Goal: Task Accomplishment & Management: Use online tool/utility

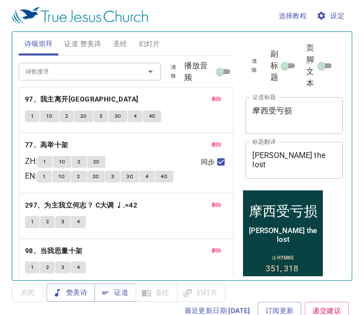
click at [213, 101] on span "删除" at bounding box center [217, 99] width 10 height 9
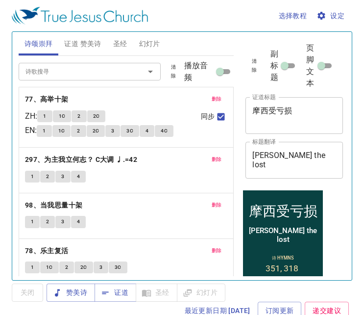
click at [213, 101] on span "删除" at bounding box center [217, 99] width 10 height 9
click at [213, 155] on span "删除" at bounding box center [217, 159] width 10 height 9
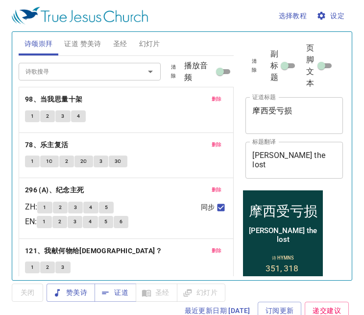
click at [213, 101] on span "删除" at bounding box center [217, 99] width 10 height 9
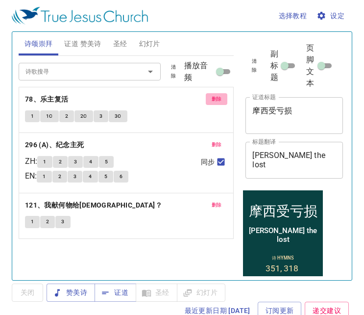
click at [213, 101] on span "删除" at bounding box center [217, 99] width 10 height 9
click at [213, 140] on span "删除" at bounding box center [217, 144] width 10 height 9
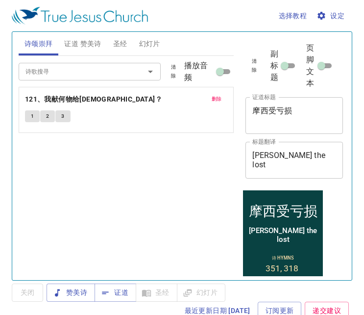
click at [213, 101] on span "删除" at bounding box center [217, 99] width 10 height 9
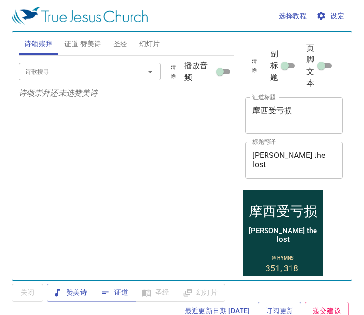
click at [78, 42] on span "证道 赞美诗" at bounding box center [82, 44] width 37 height 12
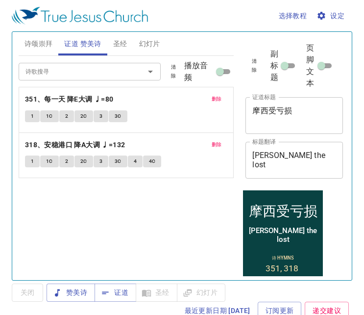
click at [82, 69] on input "诗歌搜寻" at bounding box center [75, 71] width 107 height 11
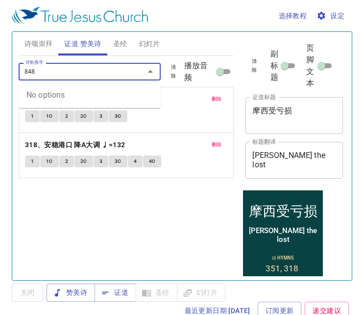
type input "84"
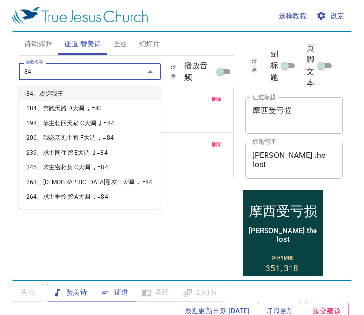
click at [65, 88] on li "84、欢迎我王" at bounding box center [90, 93] width 142 height 15
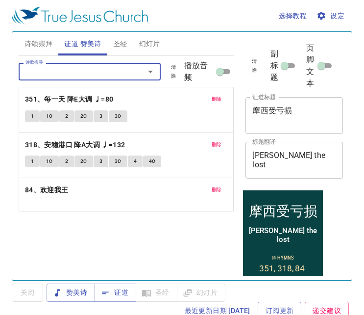
click at [65, 72] on input "诗歌搜寻" at bounding box center [75, 71] width 107 height 11
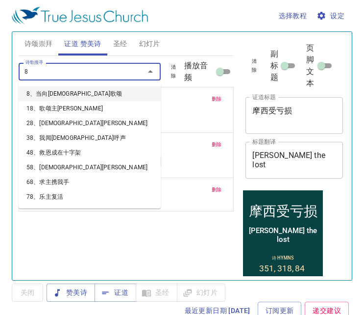
type input "85"
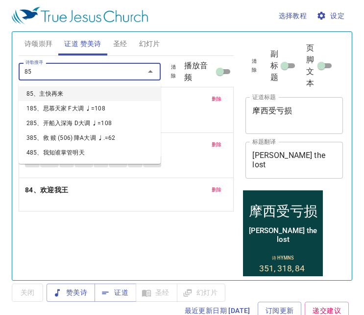
click at [63, 90] on li "85、主快再来" at bounding box center [90, 93] width 142 height 15
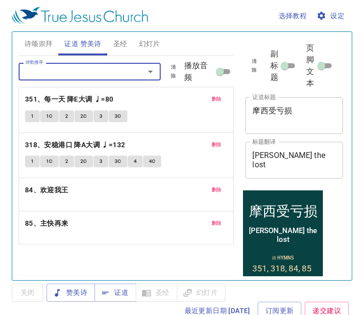
click at [216, 97] on span "删除" at bounding box center [217, 99] width 10 height 9
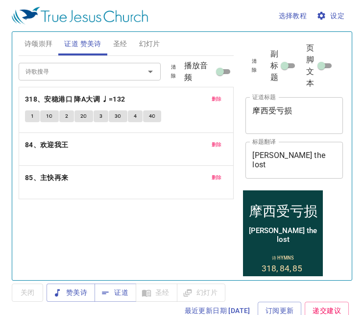
click at [216, 97] on span "删除" at bounding box center [217, 99] width 10 height 9
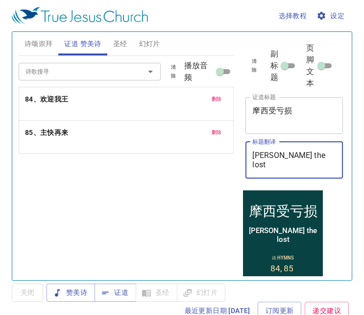
drag, startPoint x: 329, startPoint y: 155, endPoint x: 211, endPoint y: 146, distance: 117.6
click at [211, 146] on div "诗颂崇拜 证道 赞美诗 圣经 幻灯片 诗歌搜寻 诗歌搜寻 清除 播放音频 诗颂崇拜还未选赞美诗 诗歌搜寻 诗歌搜寻 清除 播放音频 删除 84、欢迎我王 删除…" at bounding box center [182, 152] width 335 height 248
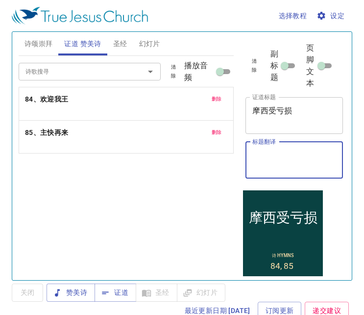
click at [306, 112] on textarea "摩西受亏损" at bounding box center [295, 115] width 84 height 19
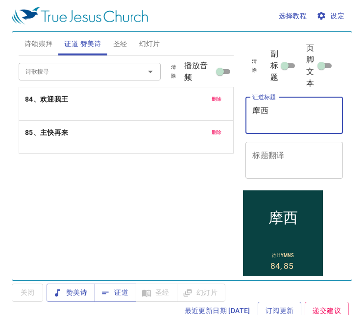
type textarea "摩"
type textarea "主必快来"
click at [115, 48] on span "圣经" at bounding box center [120, 44] width 14 height 12
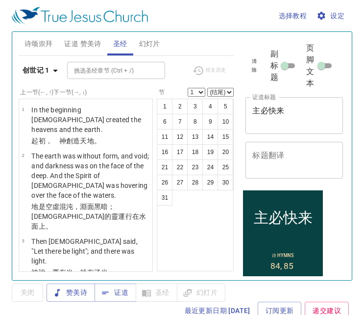
click at [90, 45] on span "证道 赞美诗" at bounding box center [82, 44] width 37 height 12
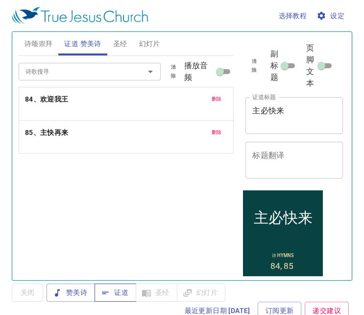
click at [115, 290] on span "证道" at bounding box center [116, 292] width 26 height 12
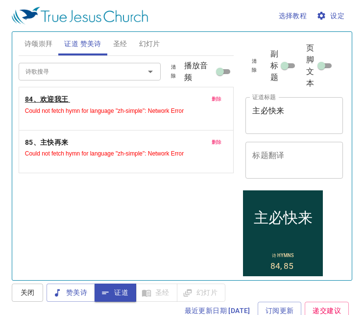
click at [48, 96] on b "84、欢迎我王" at bounding box center [47, 99] width 44 height 12
click at [332, 11] on span "设定" at bounding box center [332, 16] width 26 height 12
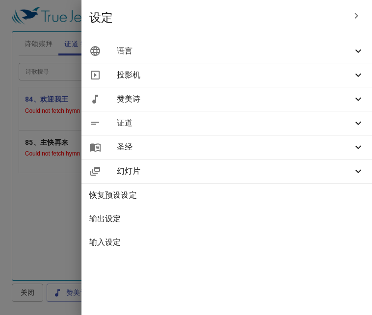
click at [352, 119] on icon at bounding box center [358, 123] width 12 height 12
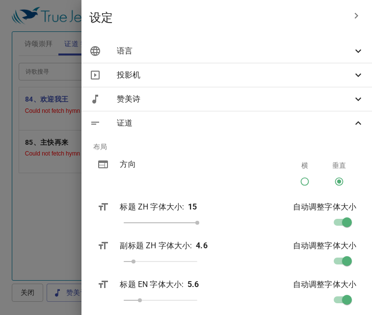
click at [357, 127] on div "证道" at bounding box center [226, 123] width 290 height 24
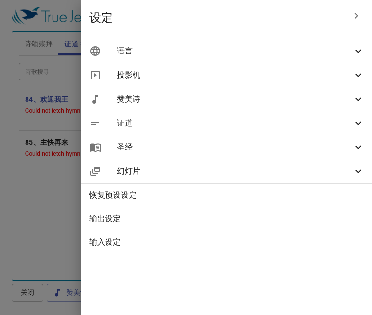
click at [354, 17] on icon "button" at bounding box center [356, 16] width 12 height 12
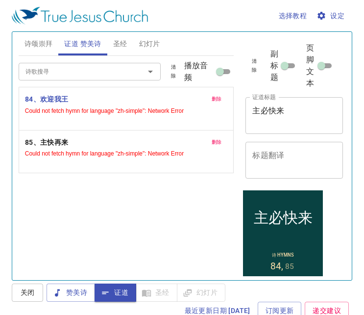
click at [113, 39] on span "圣经" at bounding box center [120, 44] width 14 height 12
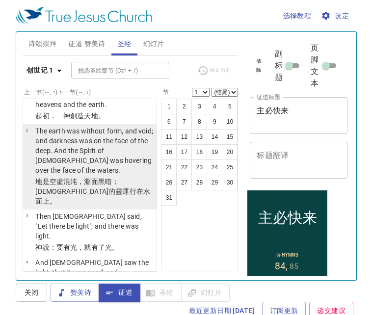
scroll to position [49, 0]
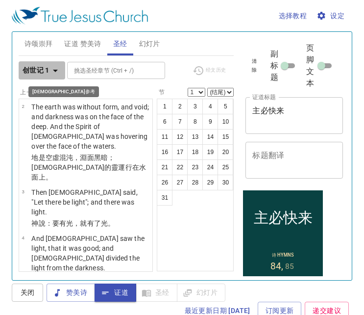
click at [30, 78] on button "创世记 1" at bounding box center [42, 70] width 47 height 18
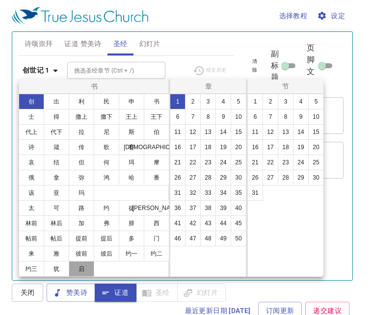
click at [81, 262] on button "启" at bounding box center [82, 269] width 26 height 16
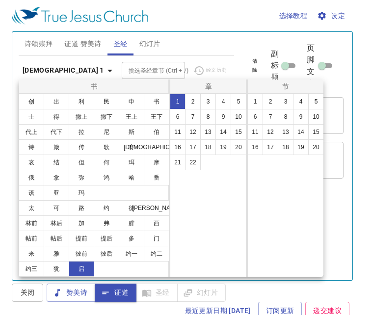
scroll to position [0, 0]
click at [191, 158] on button "22" at bounding box center [193, 163] width 16 height 16
click at [265, 113] on button "7" at bounding box center [270, 117] width 16 height 16
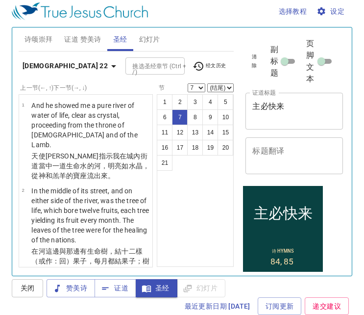
scroll to position [419, 0]
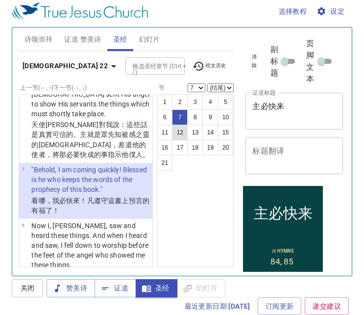
click at [182, 135] on button "12" at bounding box center [180, 133] width 16 height 16
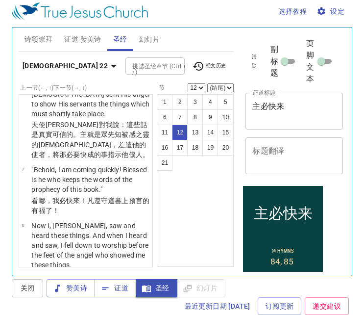
scroll to position [806, 0]
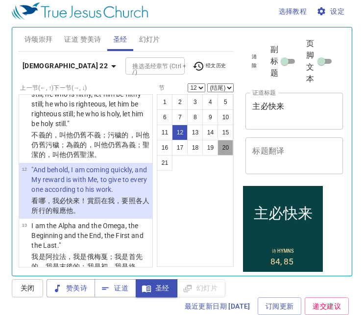
click at [229, 154] on button "20" at bounding box center [226, 148] width 16 height 16
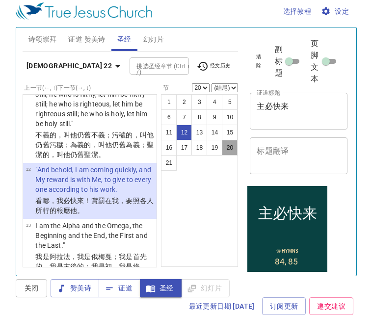
scroll to position [1453, 0]
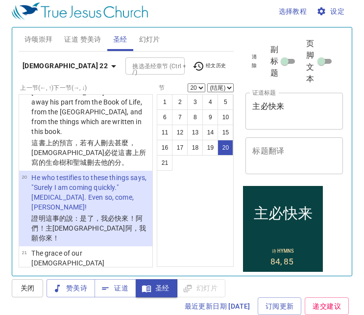
click at [47, 60] on b "[DEMOGRAPHIC_DATA] 22" at bounding box center [65, 66] width 85 height 12
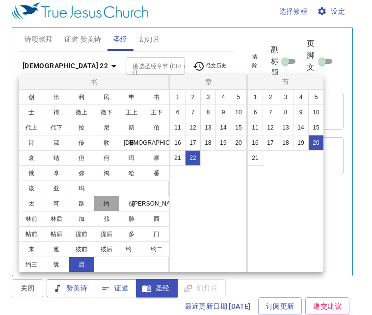
click at [109, 203] on button "约" at bounding box center [107, 204] width 26 height 16
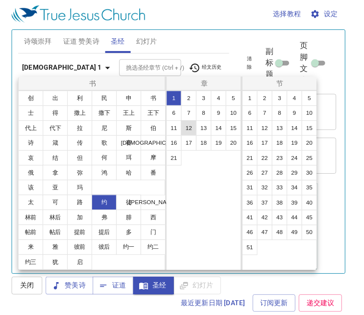
scroll to position [0, 0]
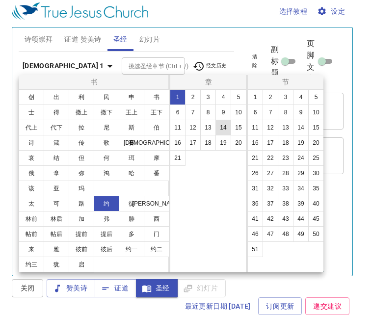
click at [224, 125] on button "14" at bounding box center [223, 128] width 16 height 16
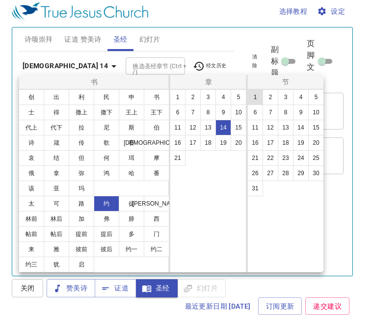
click at [252, 92] on button "1" at bounding box center [255, 97] width 16 height 16
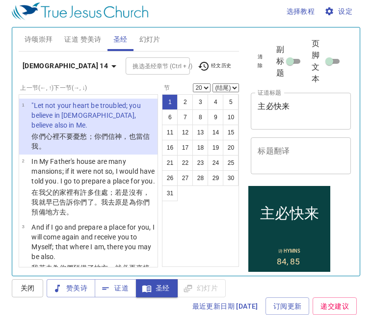
select select "1"
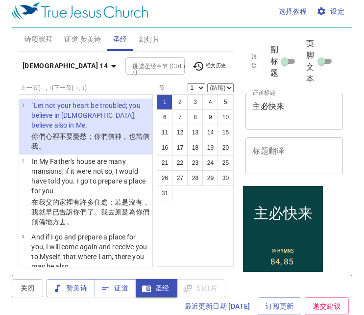
click at [228, 87] on select "(结尾) 2 3 4 5 6 7 8 9 10 11 12 13 14 15 16 17 18 19 20 21 22 23 24 25 26 27 28 2…" at bounding box center [221, 87] width 26 height 9
select select "3"
click at [208, 83] on select "(结尾) 2 3 4 5 6 7 8 9 10 11 12 13 14 15 16 17 18 19 20 21 22 23 24 25 26 27 28 2…" at bounding box center [221, 87] width 26 height 9
click at [58, 57] on button "约翰福音 14" at bounding box center [71, 66] width 105 height 18
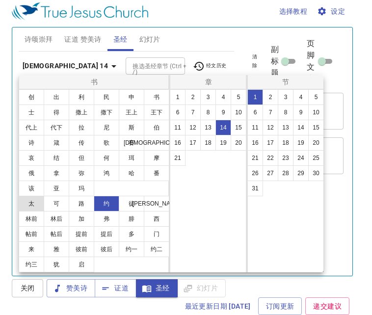
click at [34, 210] on button "太" at bounding box center [32, 204] width 26 height 16
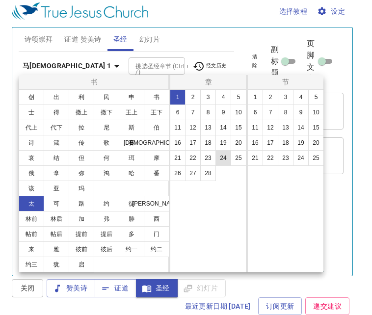
click at [218, 161] on button "24" at bounding box center [223, 158] width 16 height 16
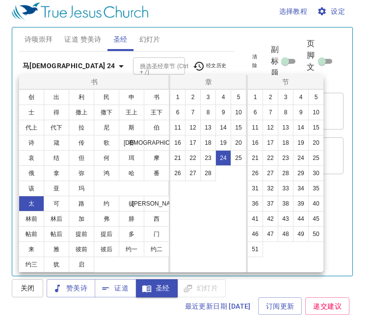
click at [247, 100] on div "1 2 3 4 5 6 7 8 9 10 11 12 13 14 15 16 17 18 19 20 21 22 23 24 25 26 27 28 29 3…" at bounding box center [285, 180] width 77 height 183
click at [248, 100] on button "1" at bounding box center [255, 97] width 16 height 16
select select
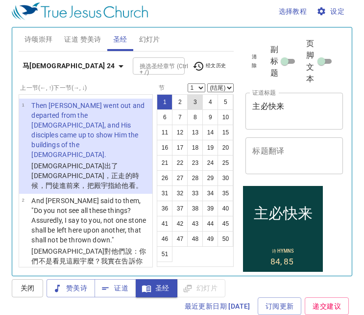
click at [196, 103] on button "3" at bounding box center [195, 102] width 16 height 16
select select "3"
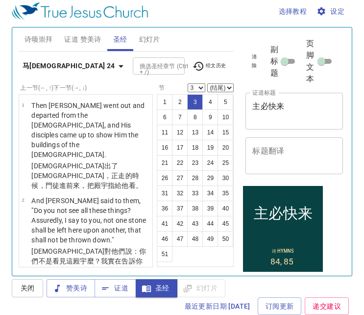
scroll to position [131, 0]
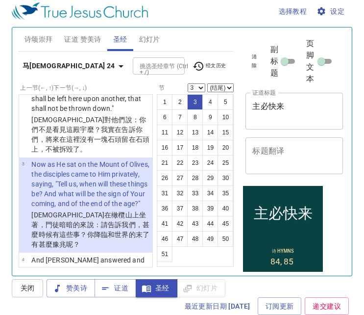
click at [229, 84] on select "(结尾) 4 5 6 7 8 9 10 11 12 13 14 15 16 17 18 19 20 21 22 23 24 25 26 27 28 29 30…" at bounding box center [221, 87] width 26 height 9
select select "14"
click at [208, 83] on select "(结尾) 4 5 6 7 8 9 10 11 12 13 14 15 16 17 18 19 20 21 22 23 24 25 26 27 28 29 30…" at bounding box center [221, 87] width 26 height 9
click at [228, 134] on button "15" at bounding box center [226, 133] width 16 height 16
select select "15"
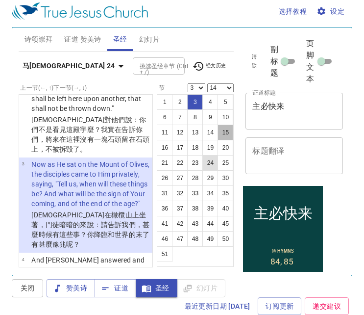
select select
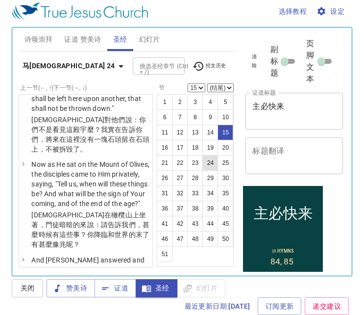
scroll to position [876, 0]
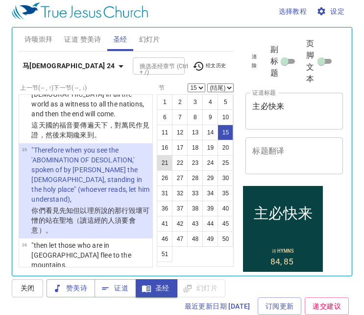
click at [169, 162] on button "21" at bounding box center [165, 163] width 16 height 16
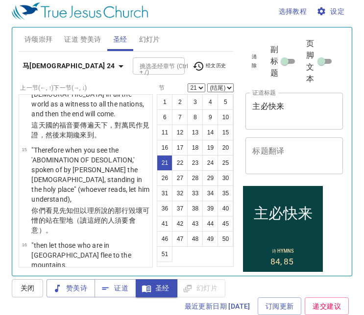
scroll to position [1193, 0]
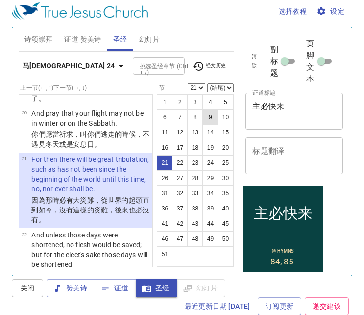
click at [210, 121] on button "9" at bounding box center [211, 117] width 16 height 16
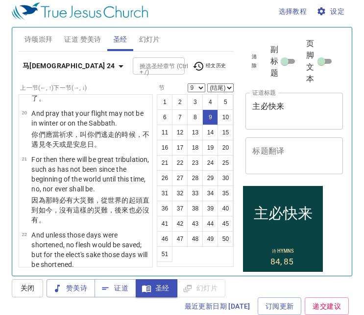
scroll to position [541, 0]
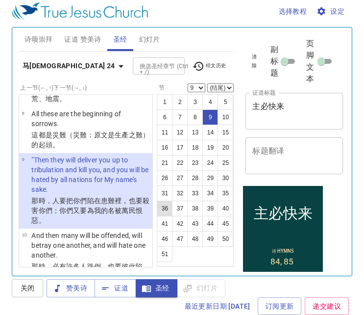
click at [168, 204] on button "36" at bounding box center [165, 209] width 16 height 16
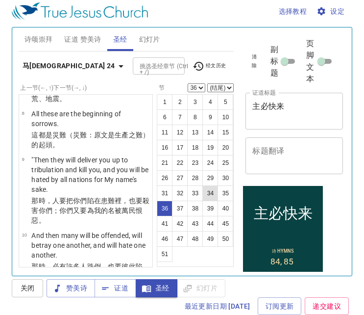
scroll to position [2233, 0]
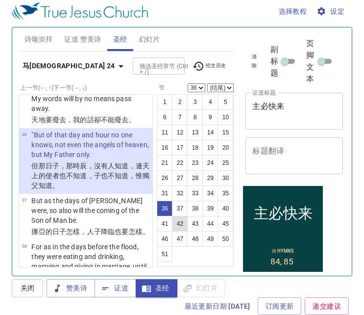
click at [180, 224] on button "42" at bounding box center [180, 224] width 16 height 16
select select "42"
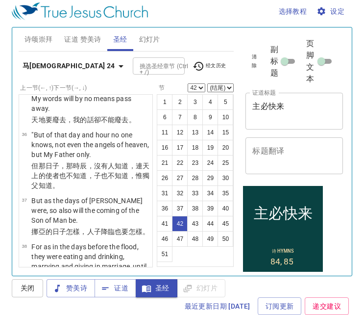
scroll to position [2593, 0]
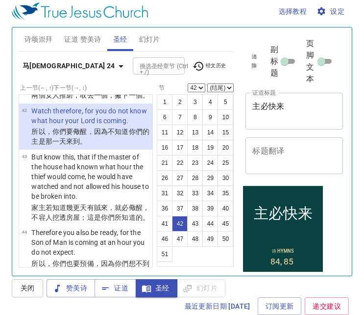
click at [219, 90] on select "(结尾) 43 44 45 46 47 48 49 50 51" at bounding box center [221, 87] width 26 height 9
select select "44"
click at [208, 83] on select "(结尾) 43 44 45 46 47 48 49 50 51" at bounding box center [221, 87] width 26 height 9
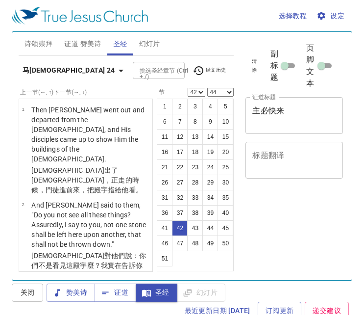
select select "42"
select select "44"
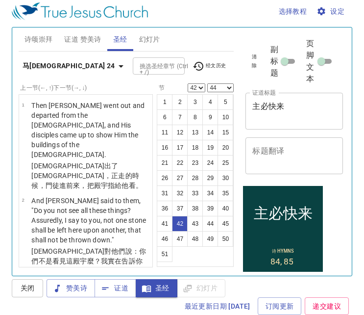
scroll to position [2593, 0]
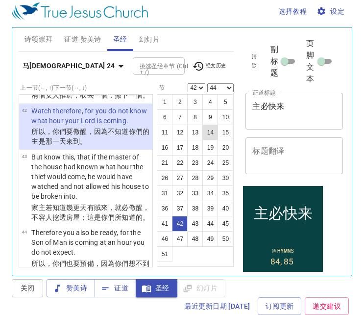
click at [208, 131] on button "14" at bounding box center [211, 133] width 16 height 16
select select "14"
select select
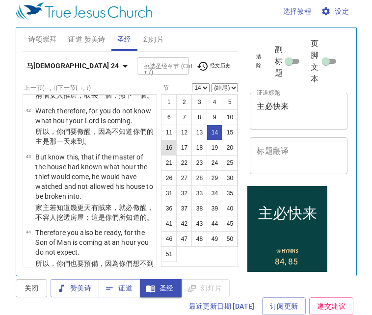
scroll to position [796, 0]
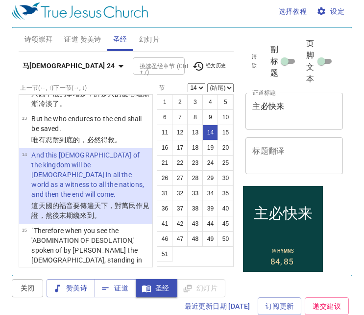
click at [48, 69] on b "马[DEMOGRAPHIC_DATA] 24" at bounding box center [69, 66] width 93 height 12
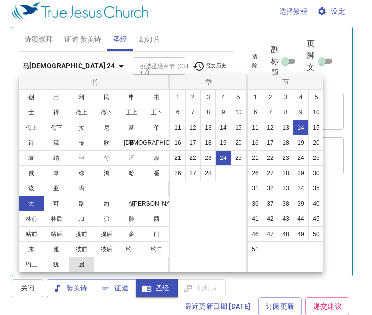
click at [84, 260] on button "启" at bounding box center [82, 265] width 26 height 16
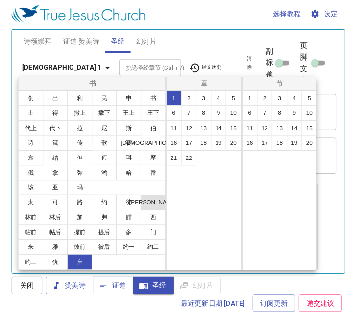
scroll to position [0, 0]
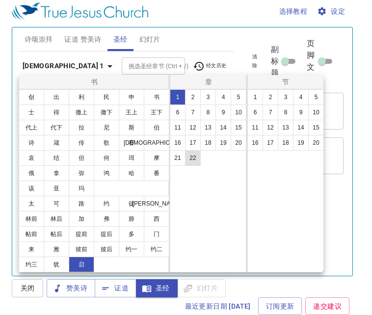
click at [192, 155] on button "22" at bounding box center [193, 158] width 16 height 16
click at [257, 96] on button "1" at bounding box center [255, 97] width 16 height 16
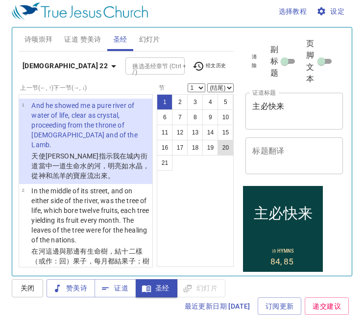
click at [228, 147] on button "20" at bounding box center [226, 148] width 16 height 16
select select "20"
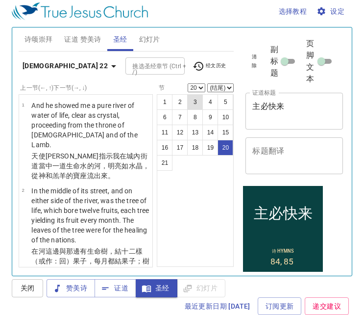
scroll to position [1453, 0]
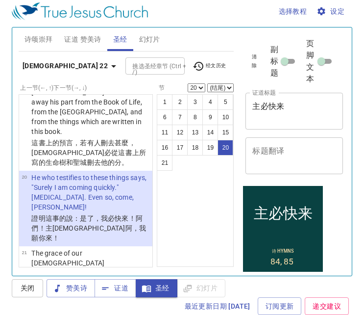
click at [75, 38] on span "证道 赞美诗" at bounding box center [82, 39] width 37 height 12
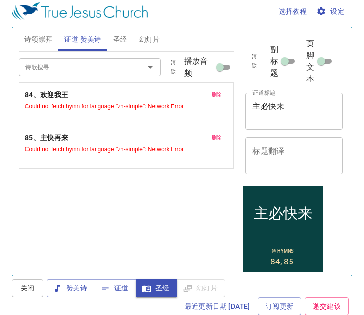
click at [47, 141] on b "85、主快再来" at bounding box center [47, 138] width 44 height 12
